Goal: Entertainment & Leisure: Consume media (video, audio)

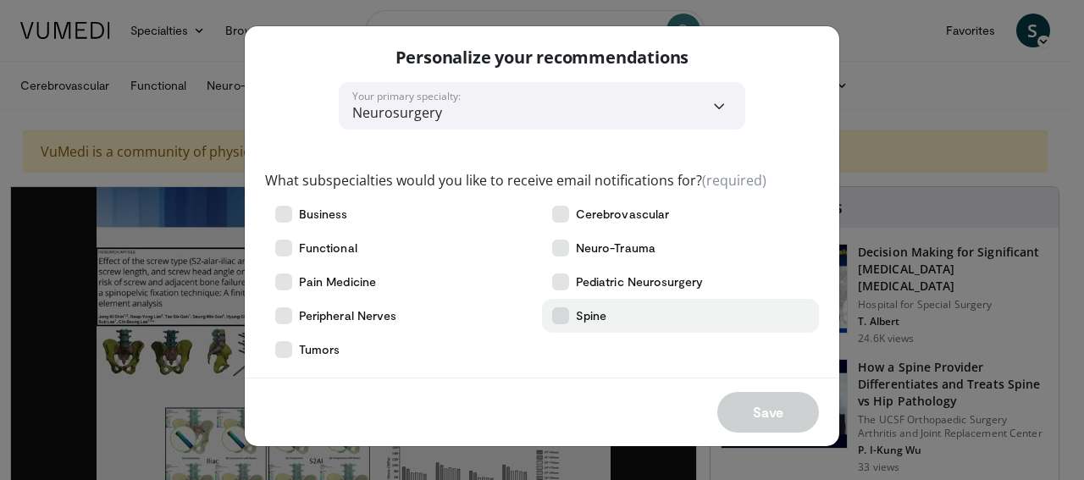
click at [562, 313] on icon at bounding box center [560, 315] width 17 height 17
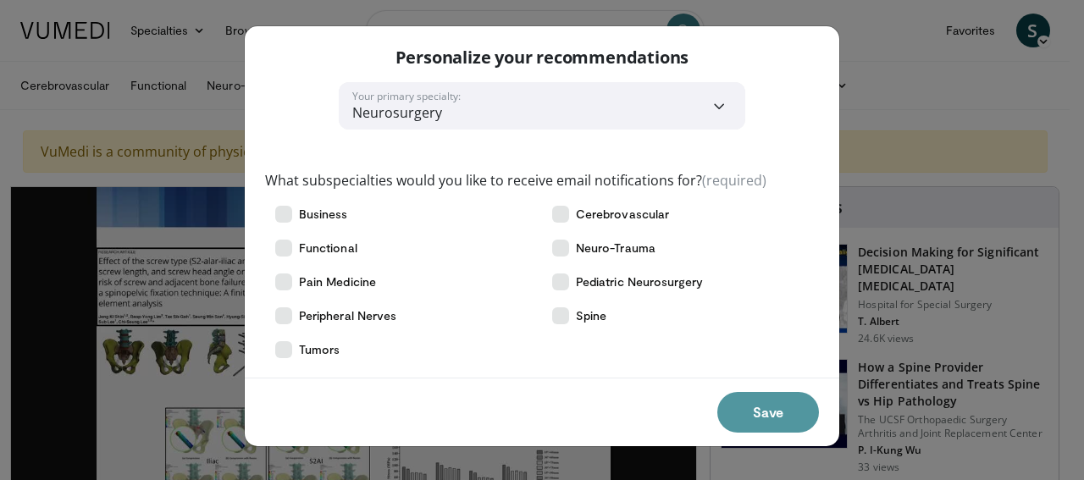
click at [773, 406] on button "Save" at bounding box center [768, 412] width 102 height 41
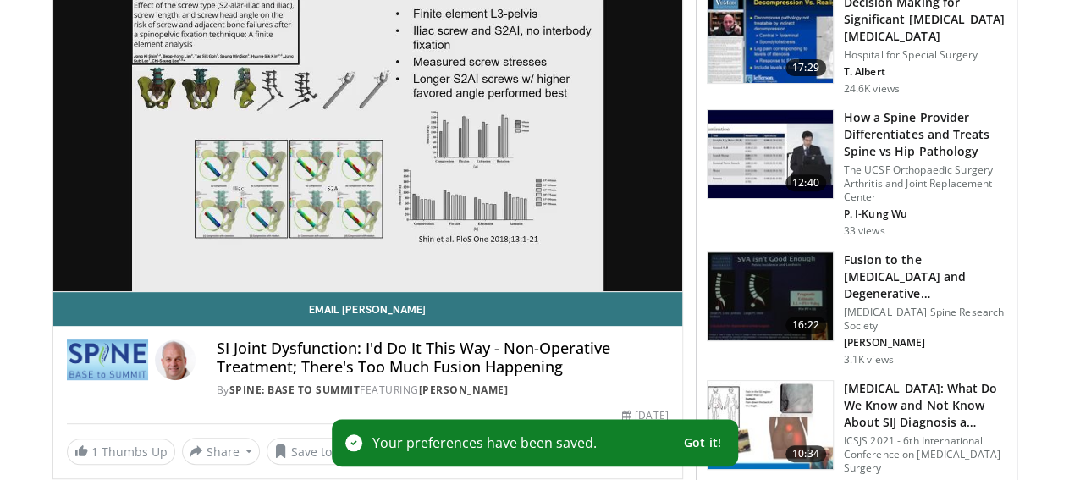
scroll to position [264, 0]
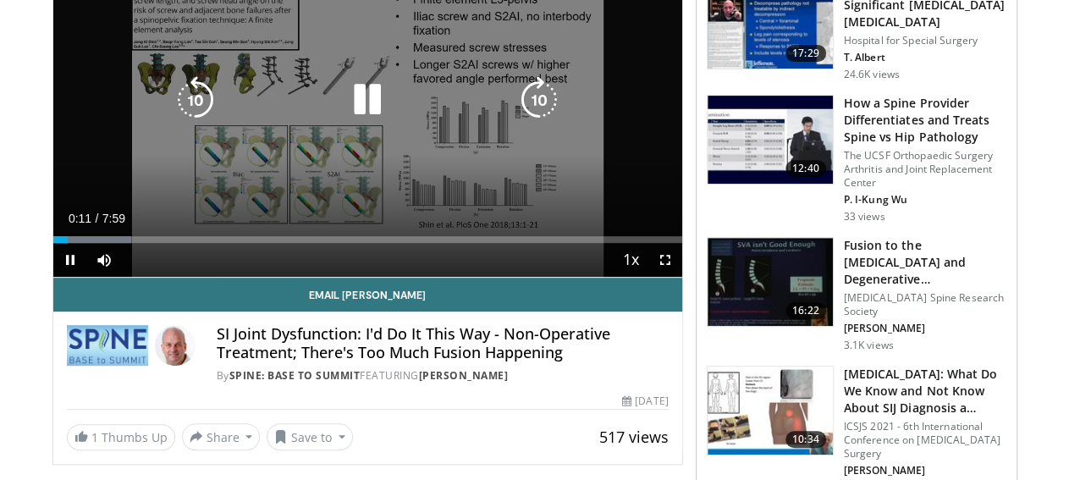
click at [348, 109] on icon "Video Player" at bounding box center [367, 99] width 47 height 47
click at [356, 115] on icon "Video Player" at bounding box center [367, 99] width 47 height 47
click at [365, 120] on icon "Video Player" at bounding box center [367, 99] width 47 height 47
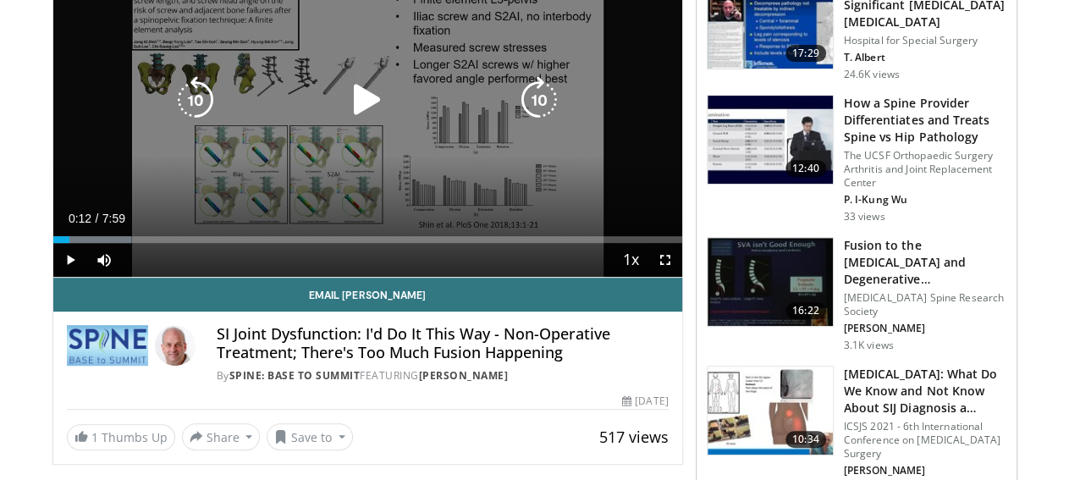
click at [344, 122] on icon "Video Player" at bounding box center [367, 99] width 47 height 47
click at [353, 120] on icon "Video Player" at bounding box center [367, 99] width 47 height 47
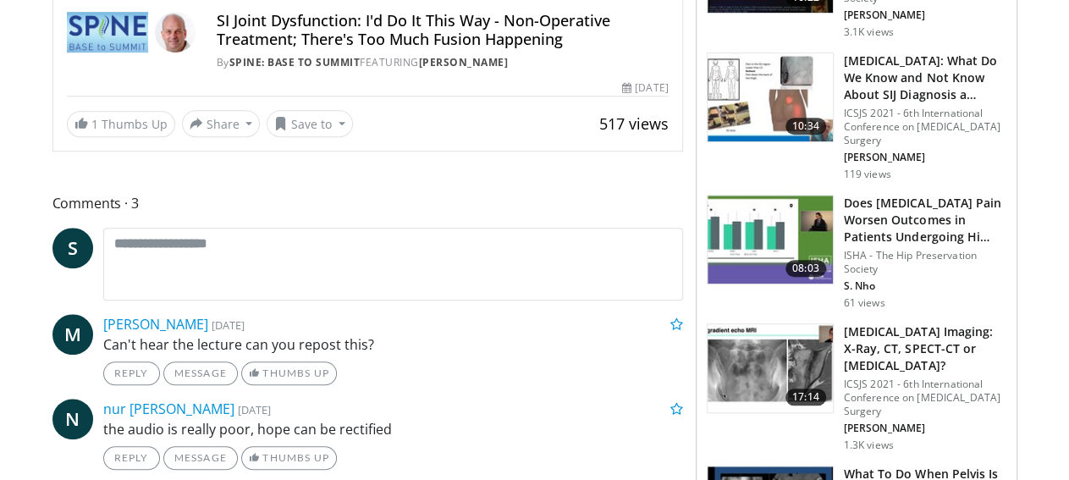
scroll to position [176, 0]
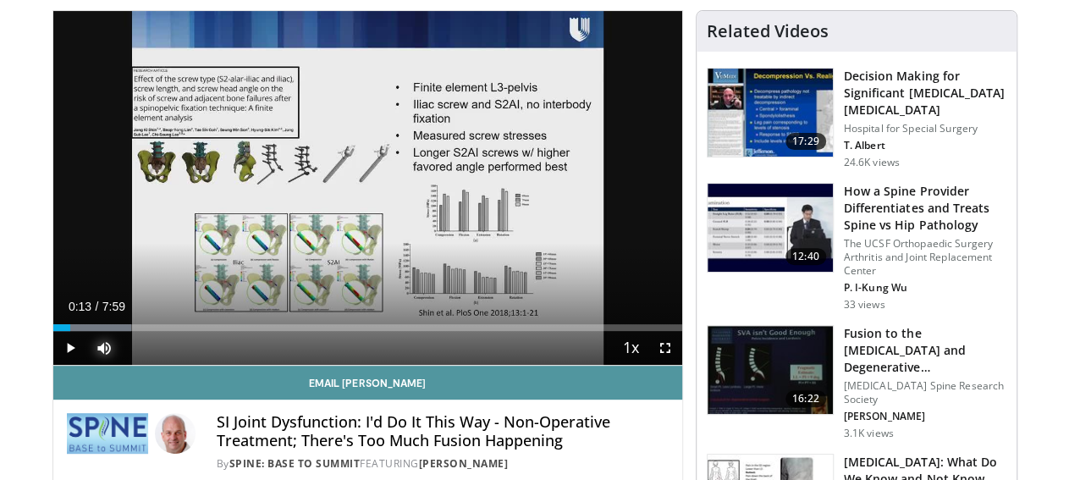
drag, startPoint x: 61, startPoint y: 384, endPoint x: 172, endPoint y: 405, distance: 112.9
click at [172, 405] on div "**********" at bounding box center [367, 281] width 631 height 543
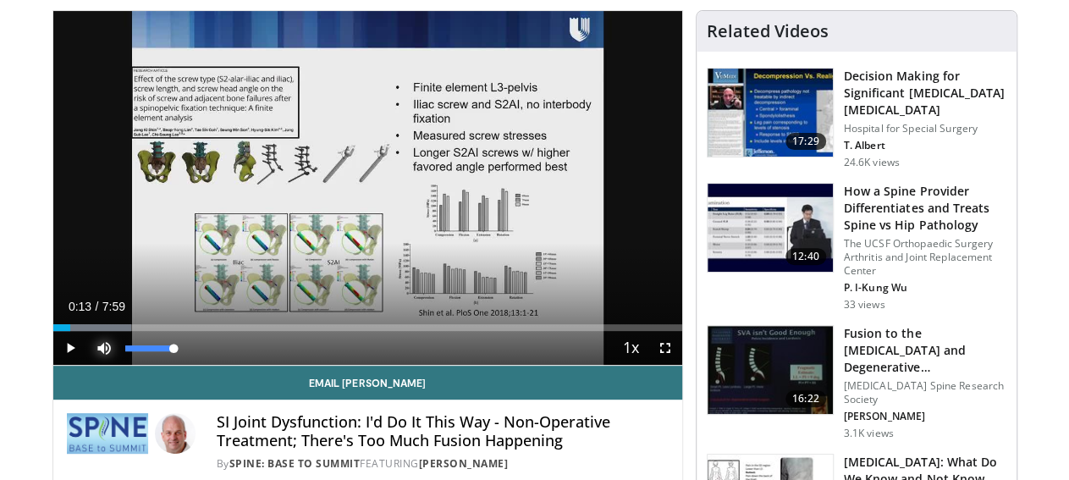
click at [87, 365] on span "Video Player" at bounding box center [104, 348] width 34 height 34
drag, startPoint x: 62, startPoint y: 377, endPoint x: 157, endPoint y: 385, distance: 95.2
click at [157, 365] on div "Mute 100%" at bounding box center [146, 348] width 119 height 34
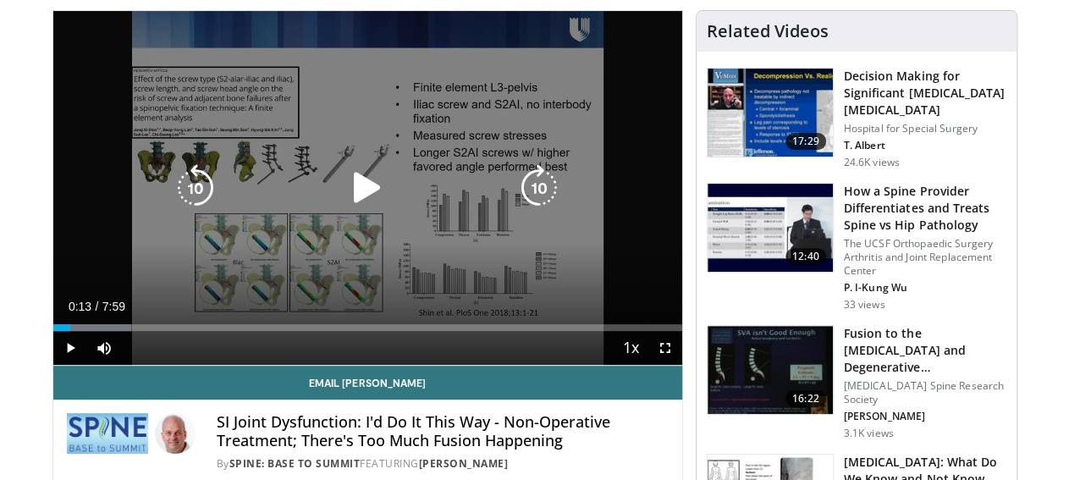
click at [347, 191] on icon "Video Player" at bounding box center [367, 187] width 47 height 47
click at [358, 204] on icon "Video Player" at bounding box center [367, 187] width 47 height 47
